Goal: Information Seeking & Learning: Check status

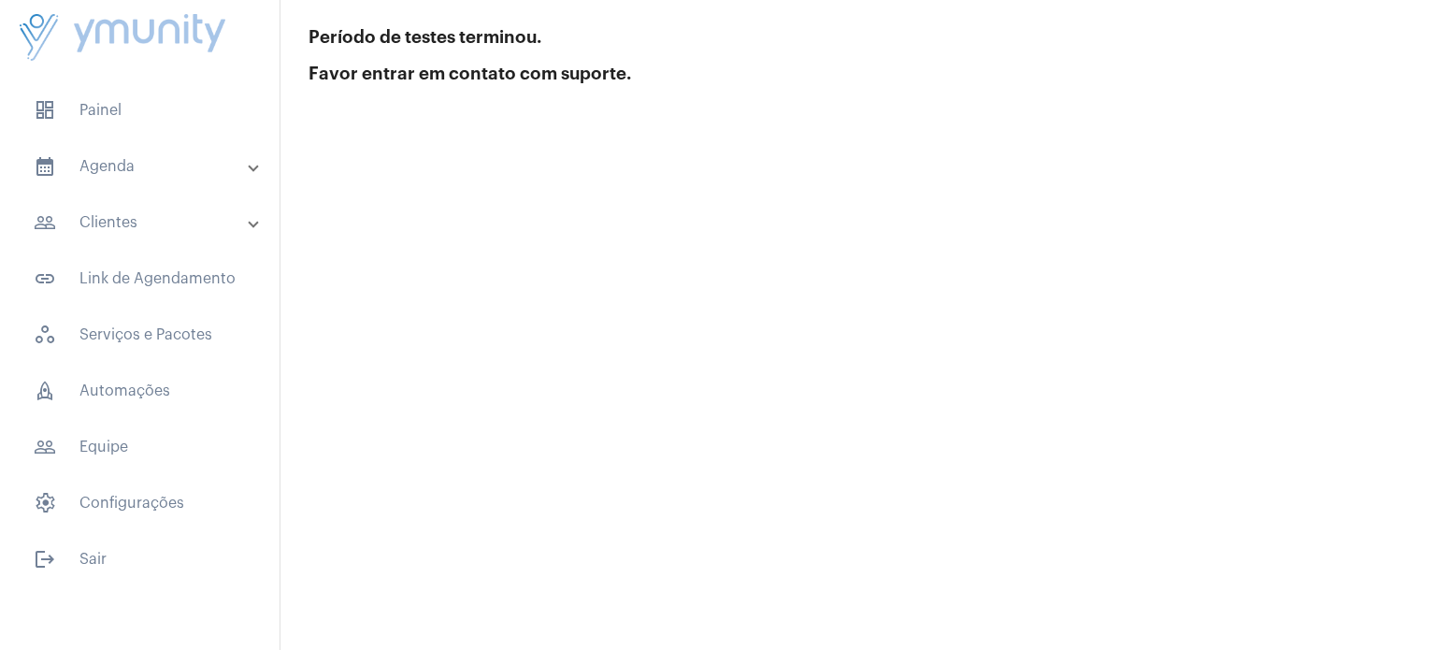
click at [107, 173] on mat-panel-title "calendar_month_outlined Agenda" at bounding box center [142, 166] width 216 height 22
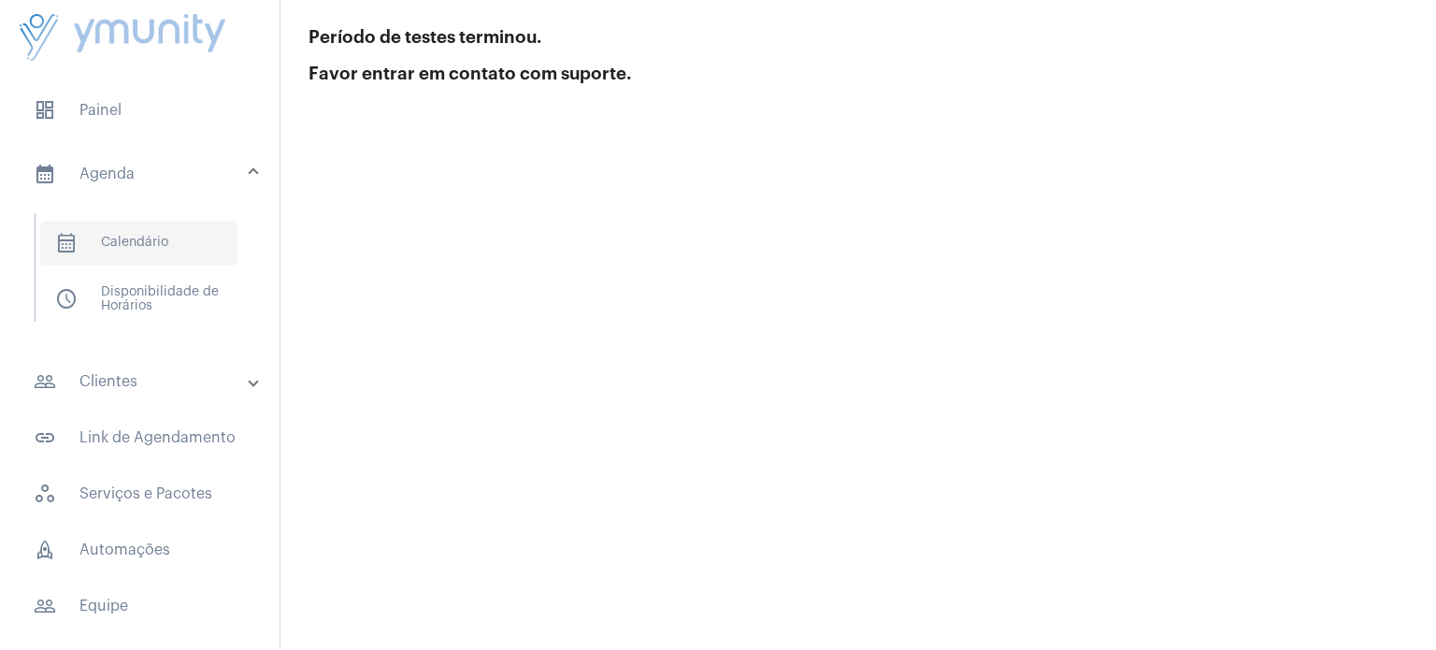
click at [129, 246] on span "calendar_month_outlined Calendário" at bounding box center [138, 243] width 197 height 45
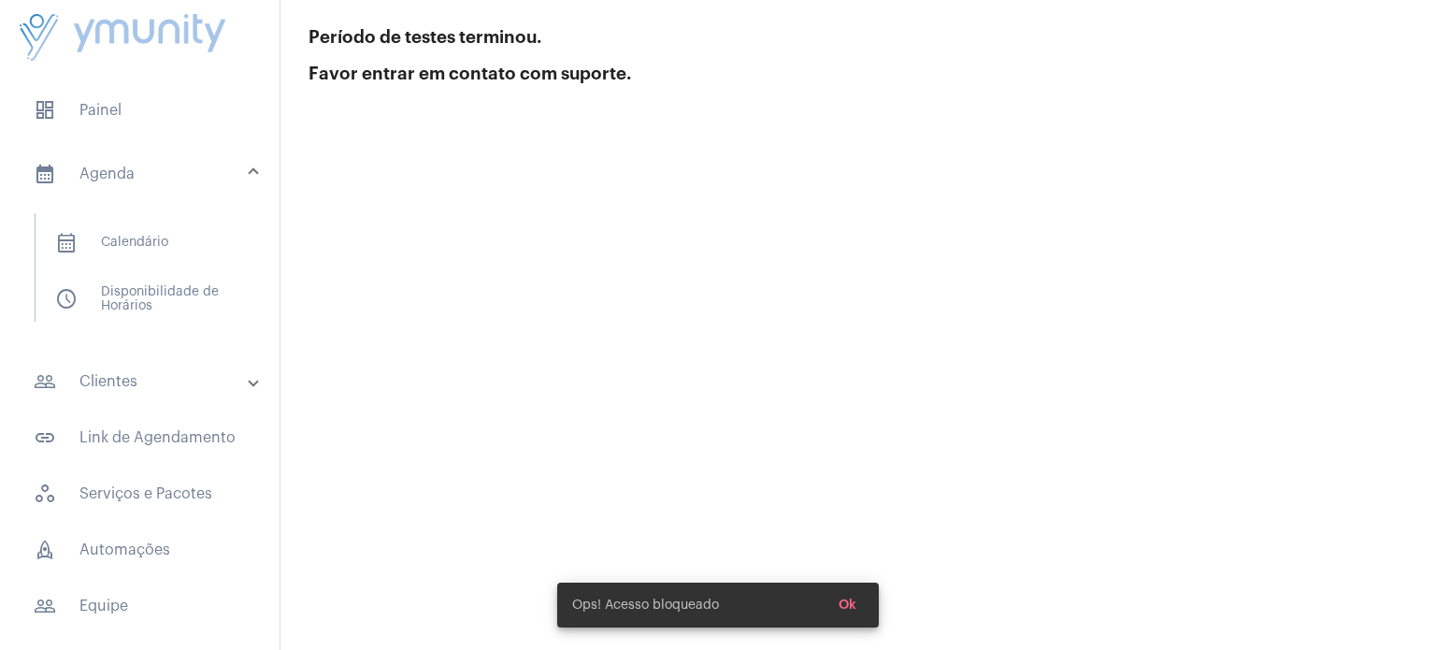
click at [854, 609] on span "Ok" at bounding box center [847, 604] width 18 height 13
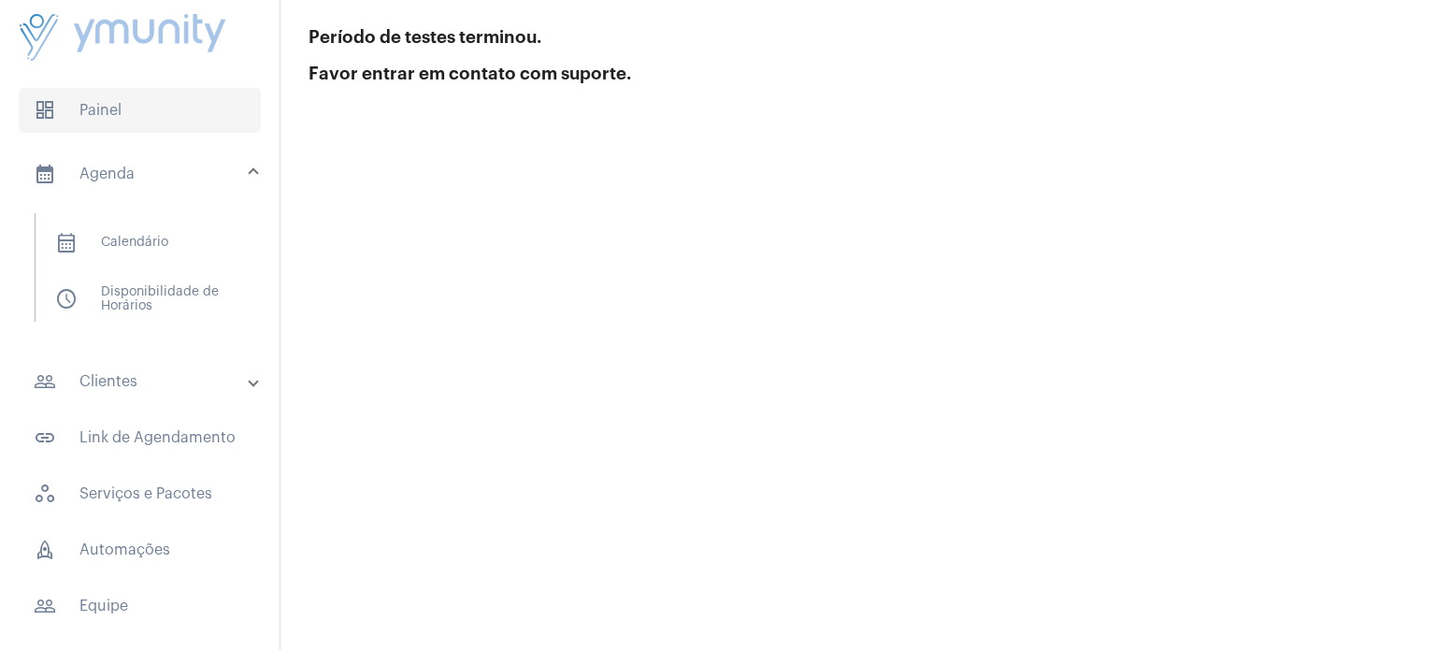
click at [72, 114] on span "dashboard Painel" at bounding box center [140, 110] width 242 height 45
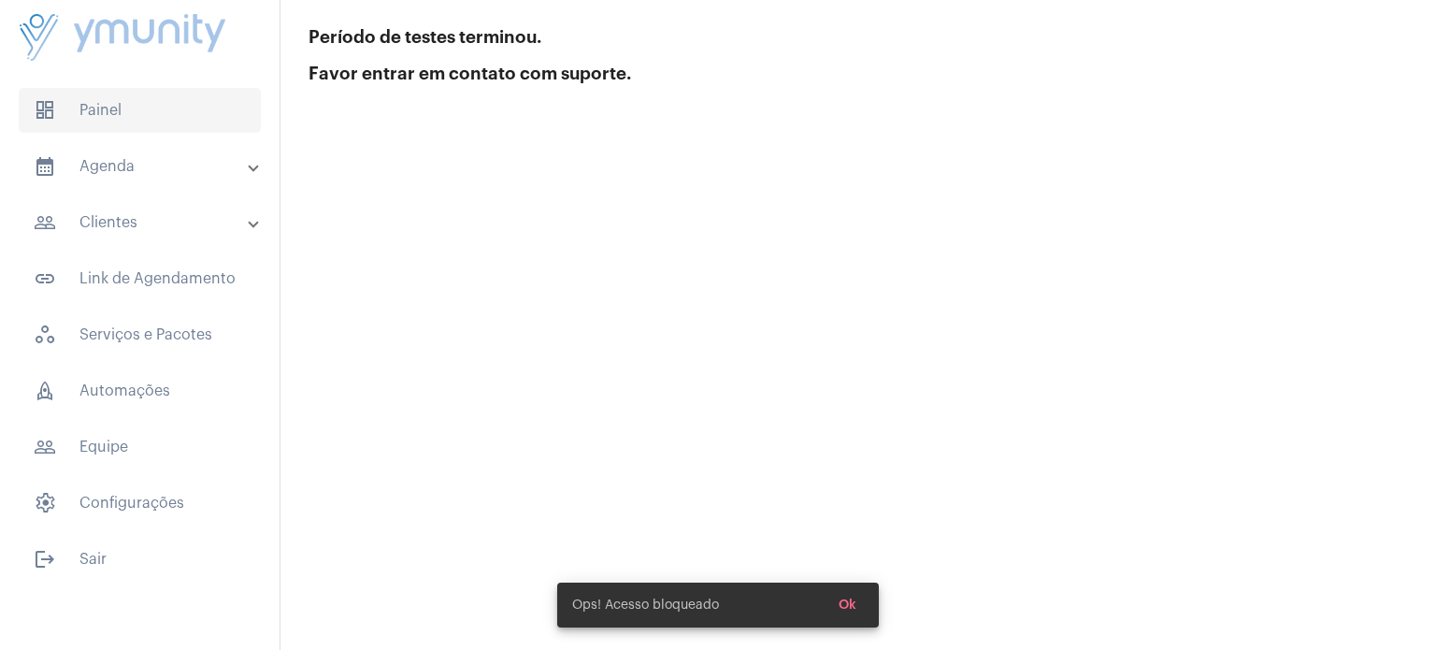
click at [72, 114] on span "dashboard Painel" at bounding box center [140, 110] width 242 height 45
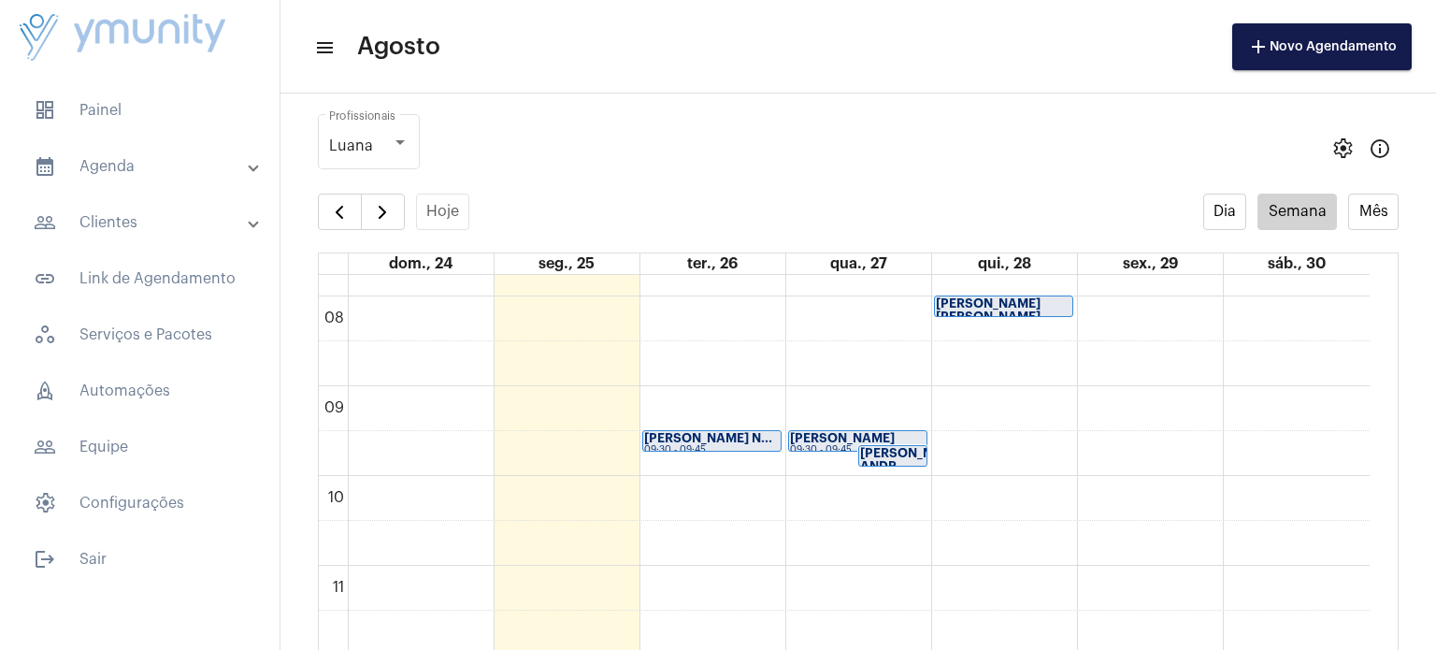
scroll to position [725, 0]
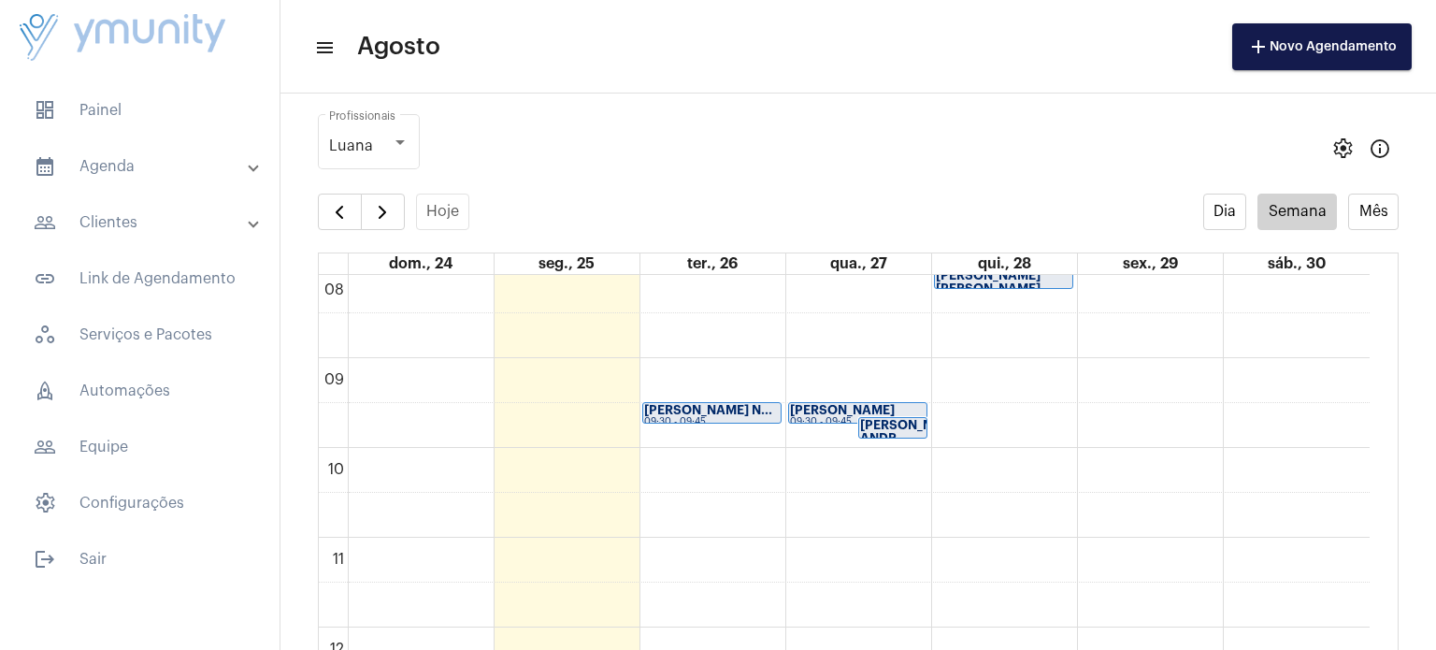
click at [709, 419] on div "09:30 - 09:45" at bounding box center [712, 422] width 136 height 10
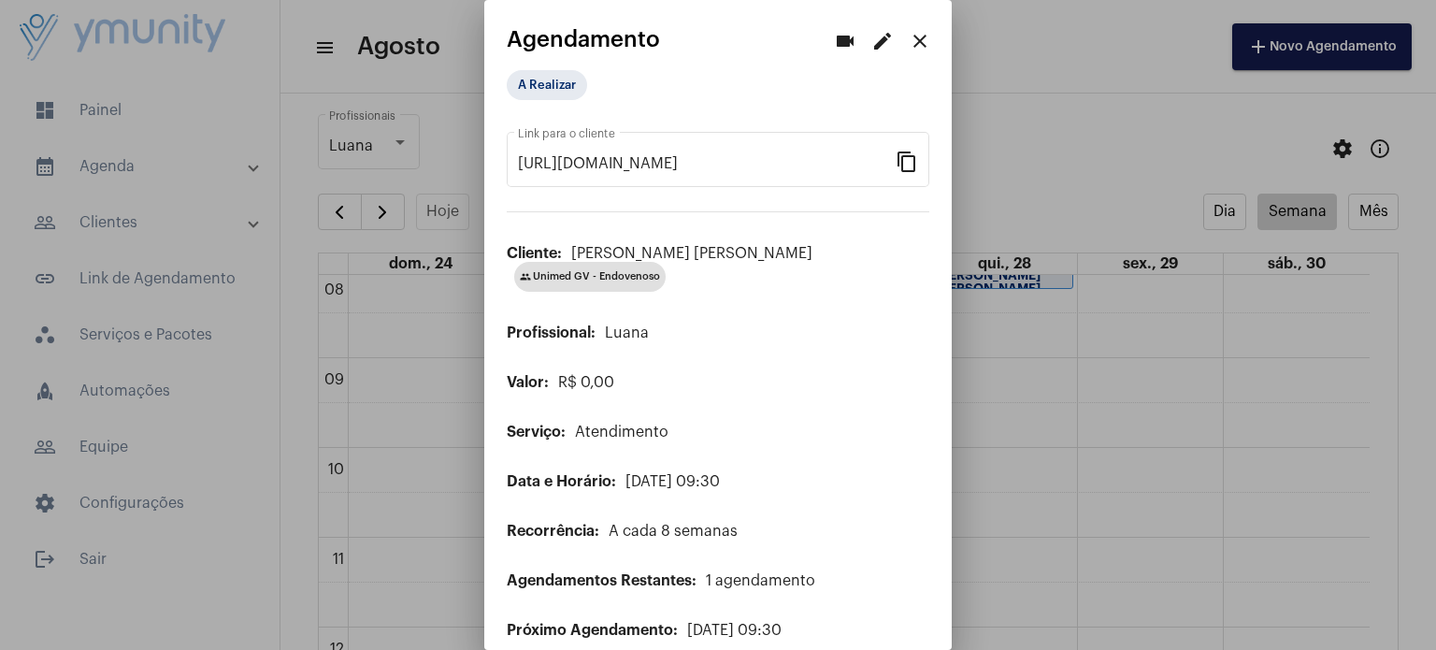
click at [909, 38] on mat-icon "close" at bounding box center [920, 41] width 22 height 22
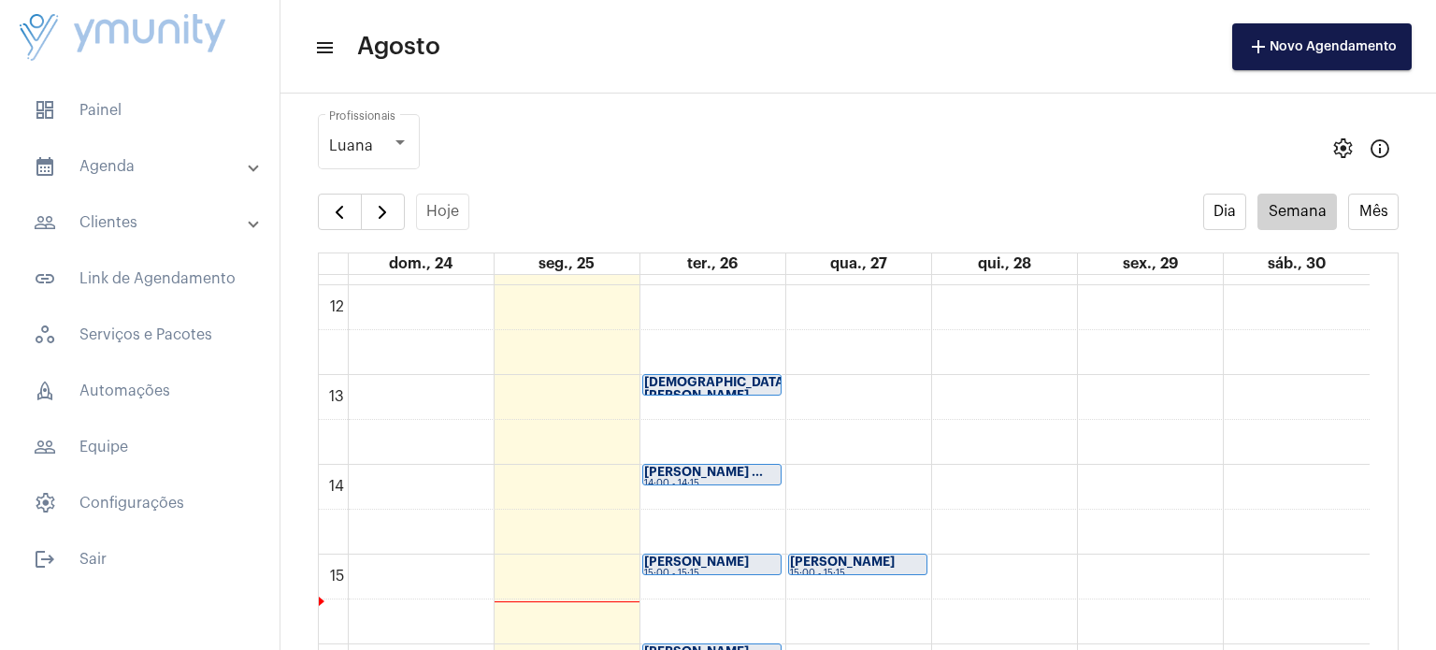
scroll to position [1193, 0]
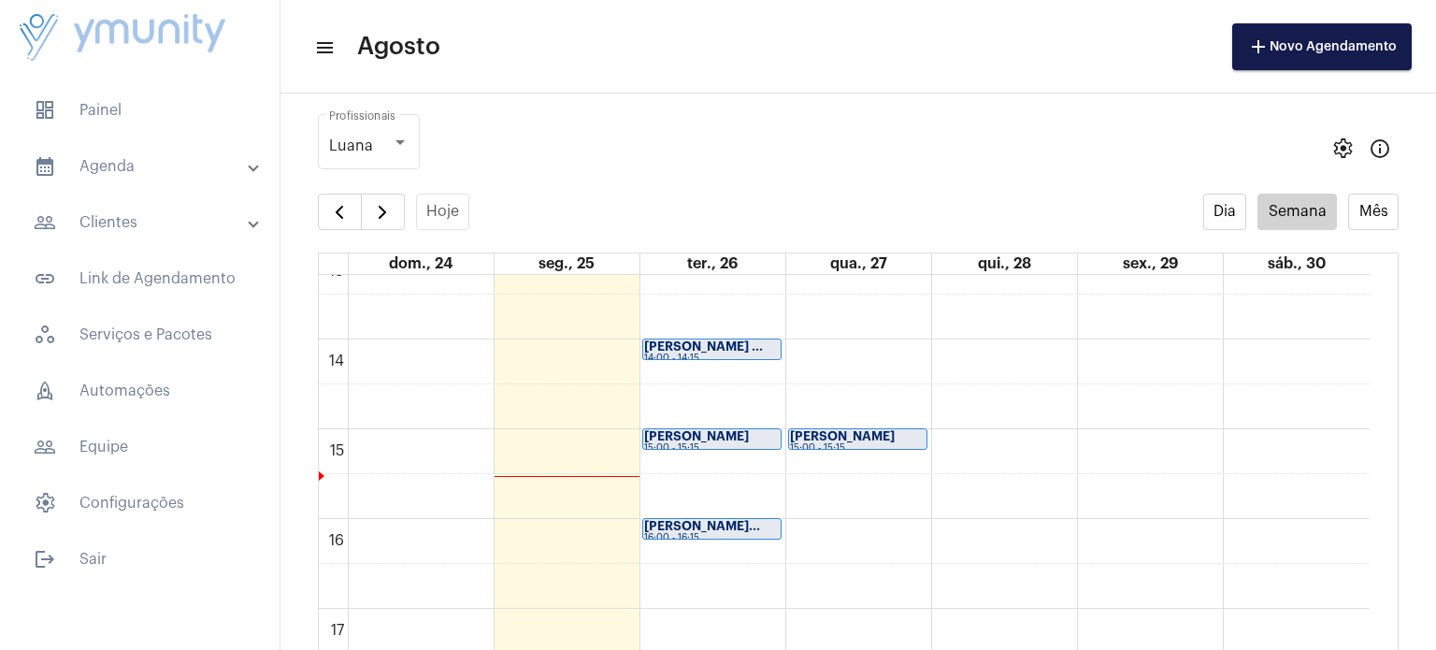
click at [709, 437] on strong "ELZA MARIA CRUZ" at bounding box center [696, 436] width 105 height 12
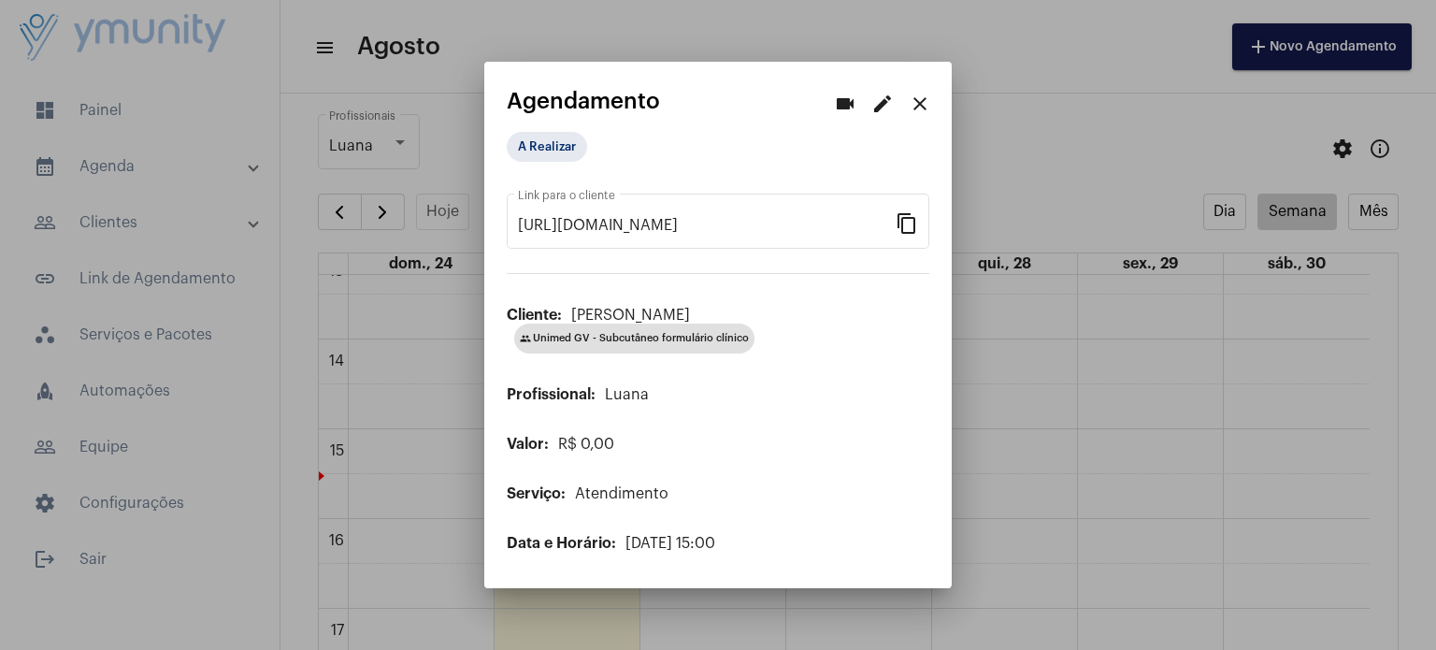
click at [918, 103] on mat-icon "close" at bounding box center [920, 104] width 22 height 22
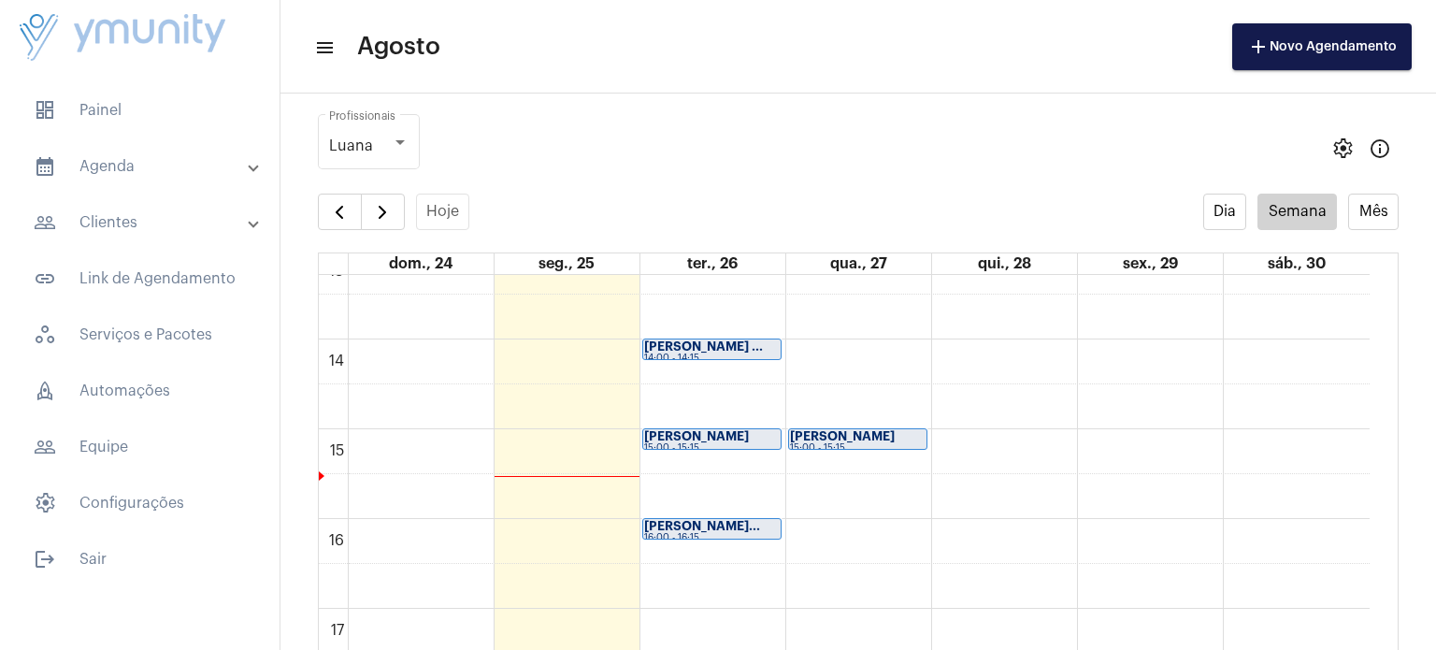
click at [721, 525] on strong "LETICIA RIBEIRO..." at bounding box center [702, 526] width 116 height 12
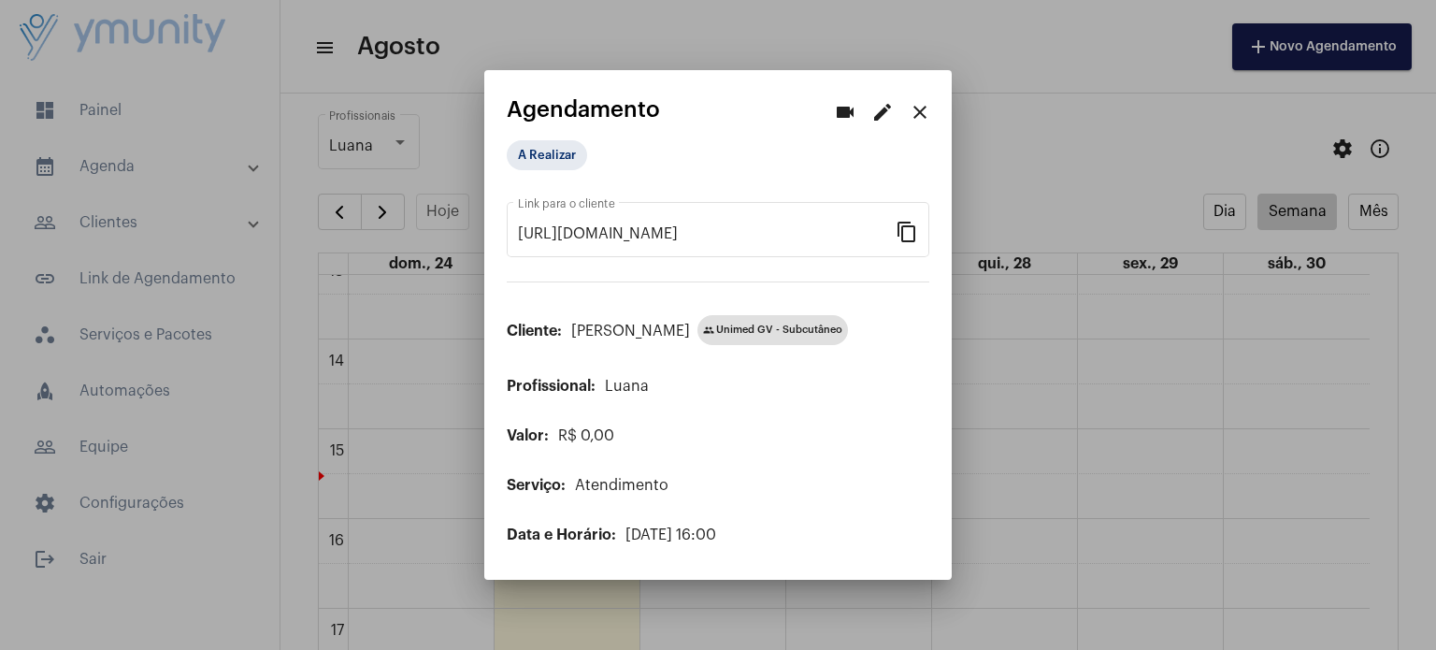
click at [918, 116] on mat-icon "close" at bounding box center [920, 112] width 22 height 22
